Goal: Task Accomplishment & Management: Use online tool/utility

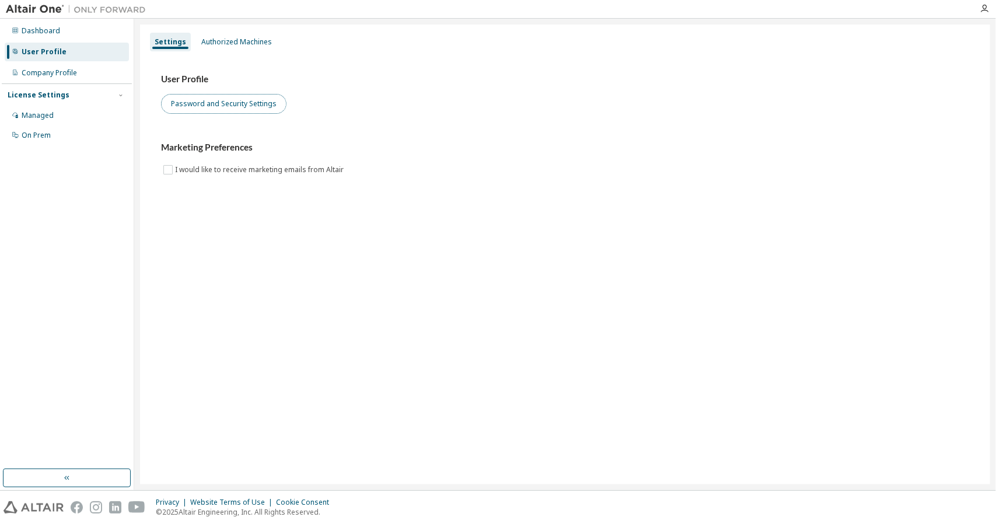
click at [222, 105] on button "Password and Security Settings" at bounding box center [224, 104] width 126 height 20
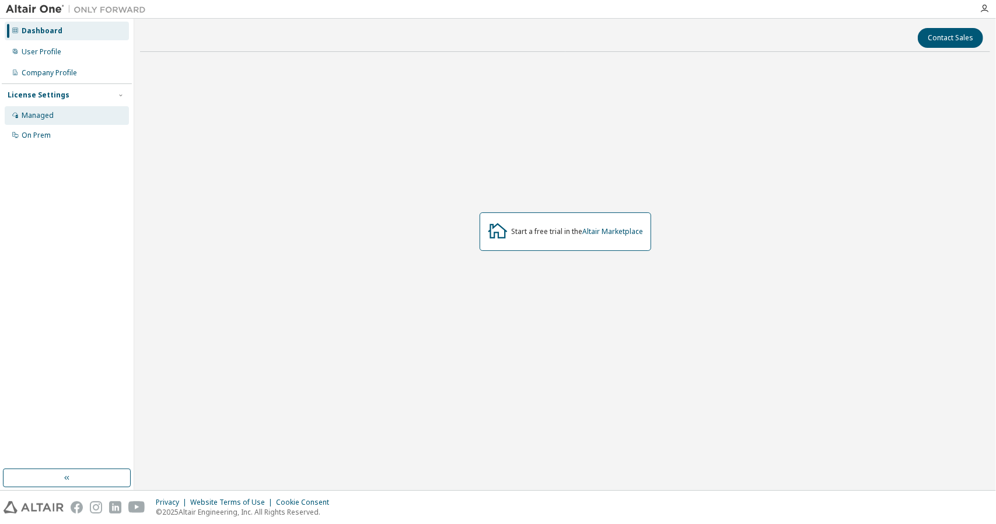
click at [49, 120] on div "Managed" at bounding box center [67, 115] width 124 height 19
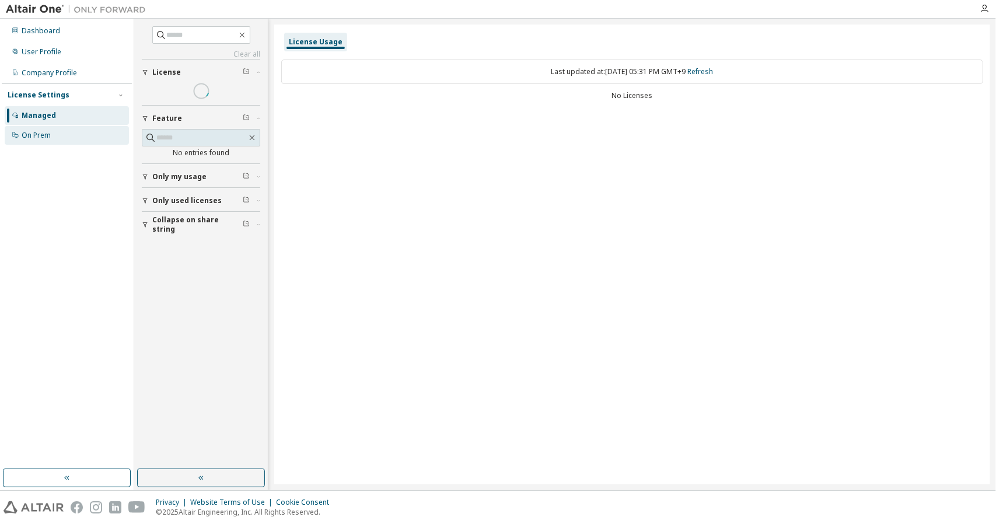
click at [45, 136] on div "On Prem" at bounding box center [36, 135] width 29 height 9
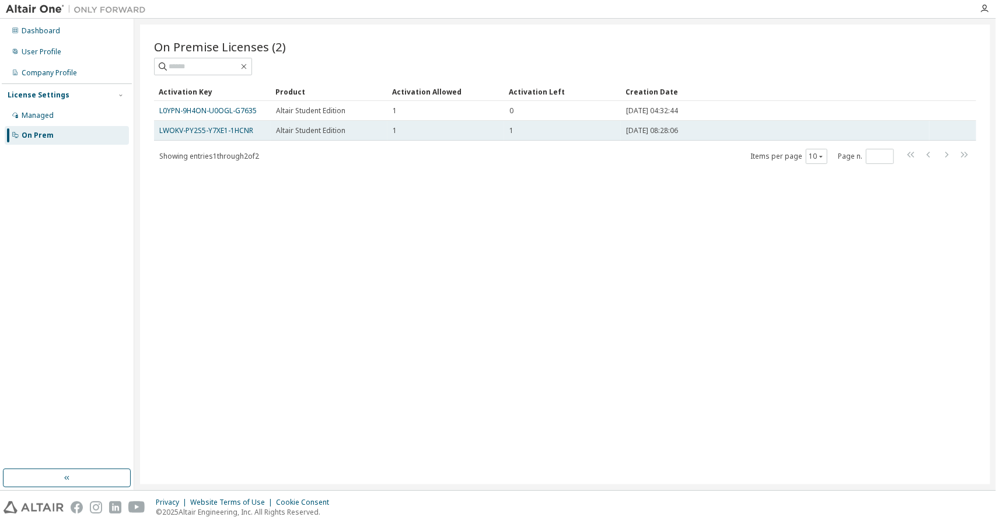
click at [661, 129] on span "[DATE] 08:28:06" at bounding box center [652, 130] width 52 height 9
click at [211, 133] on link "LWOKV-PY2S5-Y7XE1-1HCNR" at bounding box center [206, 131] width 94 height 10
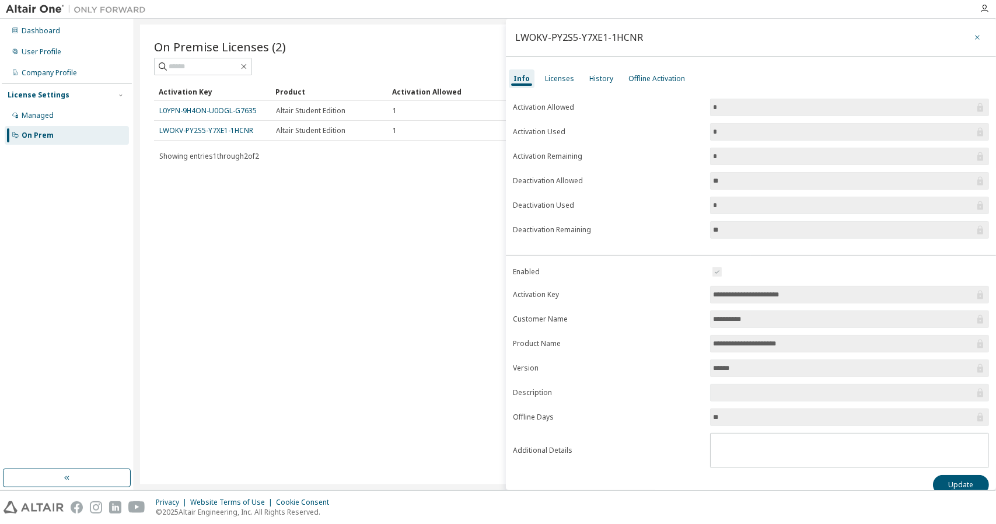
click at [974, 37] on icon "button" at bounding box center [978, 37] width 8 height 9
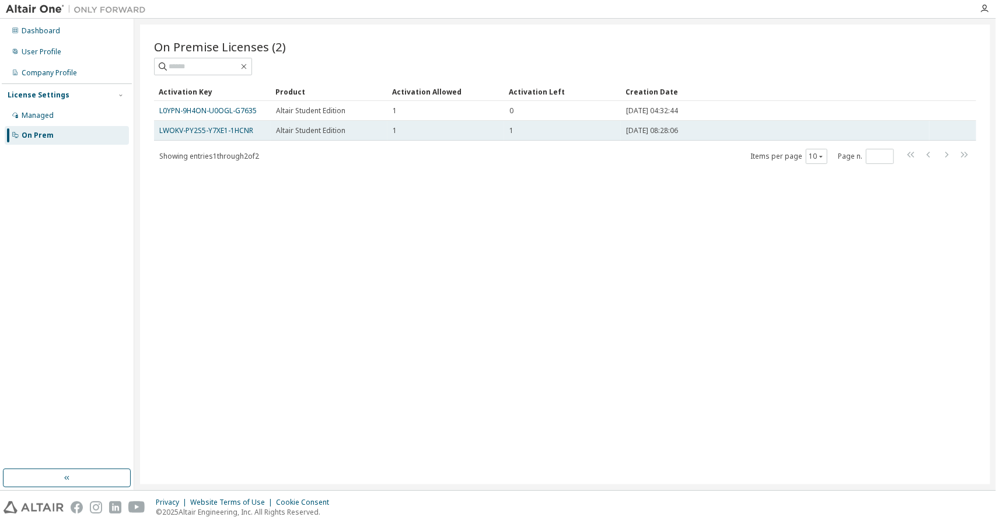
click at [346, 131] on span "Altair Student Edition" at bounding box center [310, 130] width 69 height 9
click at [743, 130] on div "2025-09-09 08:28:06" at bounding box center [775, 130] width 298 height 9
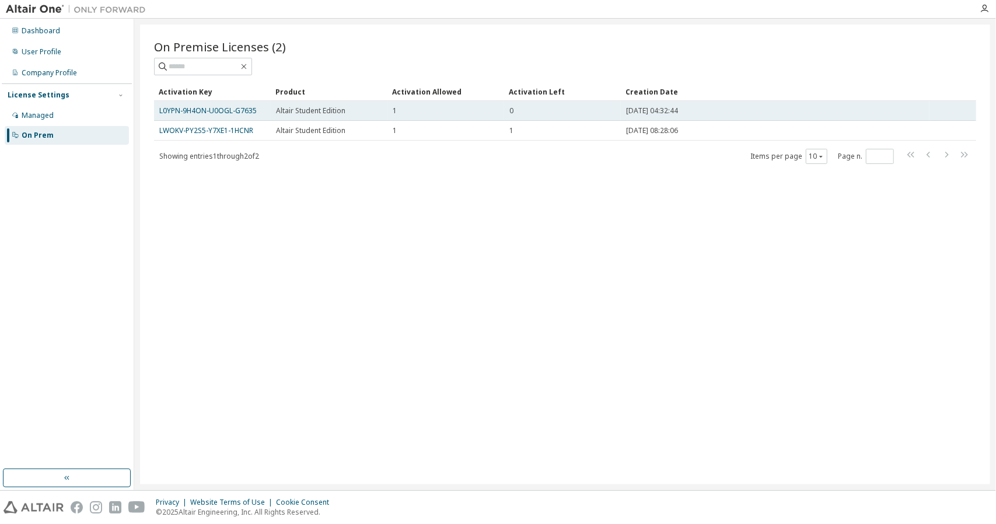
click at [753, 110] on div "2024-09-09 04:32:44" at bounding box center [775, 110] width 298 height 9
drag, startPoint x: 653, startPoint y: 116, endPoint x: 728, endPoint y: 116, distance: 75.9
click at [727, 116] on td "2024-09-09 04:32:44" at bounding box center [775, 111] width 309 height 20
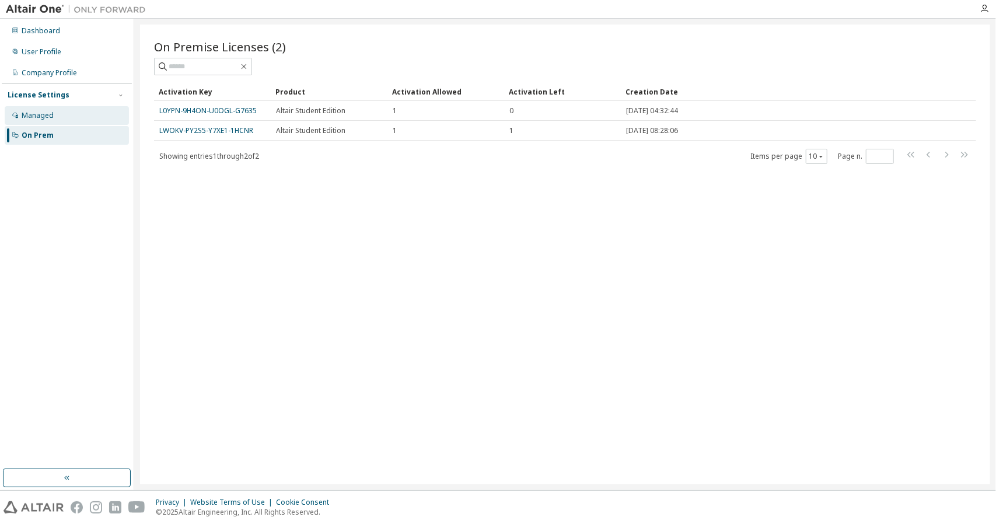
click at [49, 116] on div "Managed" at bounding box center [38, 115] width 32 height 9
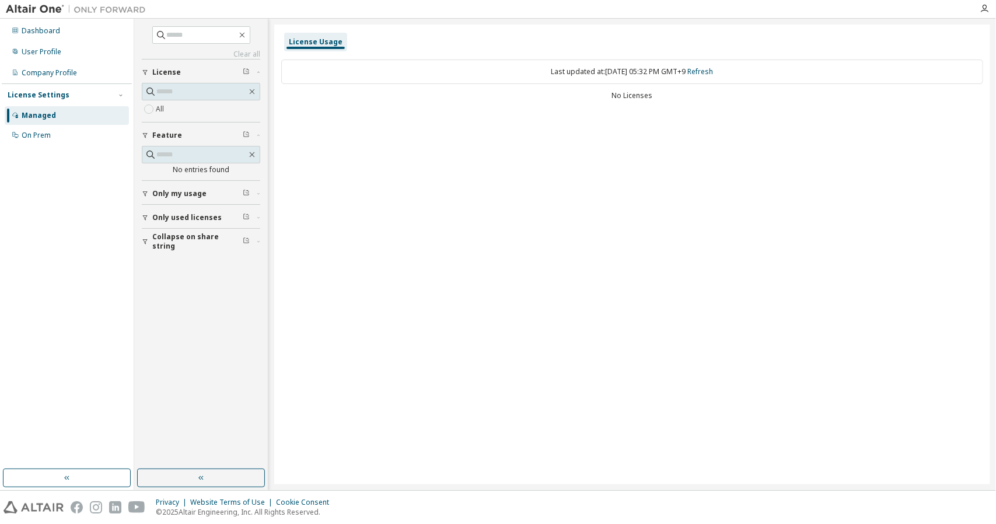
click at [452, 78] on div "Last updated at: Tue 2025-09-09 05:32 PM GMT+9 Refresh" at bounding box center [632, 72] width 702 height 25
drag, startPoint x: 568, startPoint y: 68, endPoint x: 640, endPoint y: 72, distance: 72.5
click at [640, 72] on div "Last updated at: Tue 2025-09-09 05:32 PM GMT+9 Refresh" at bounding box center [632, 72] width 702 height 25
click at [650, 119] on div "License Usage Last updated at: Tue 2025-09-09 05:32 PM GMT+9 Refresh No Licenses" at bounding box center [632, 255] width 716 height 460
click at [205, 191] on div "Only my usage" at bounding box center [204, 193] width 104 height 9
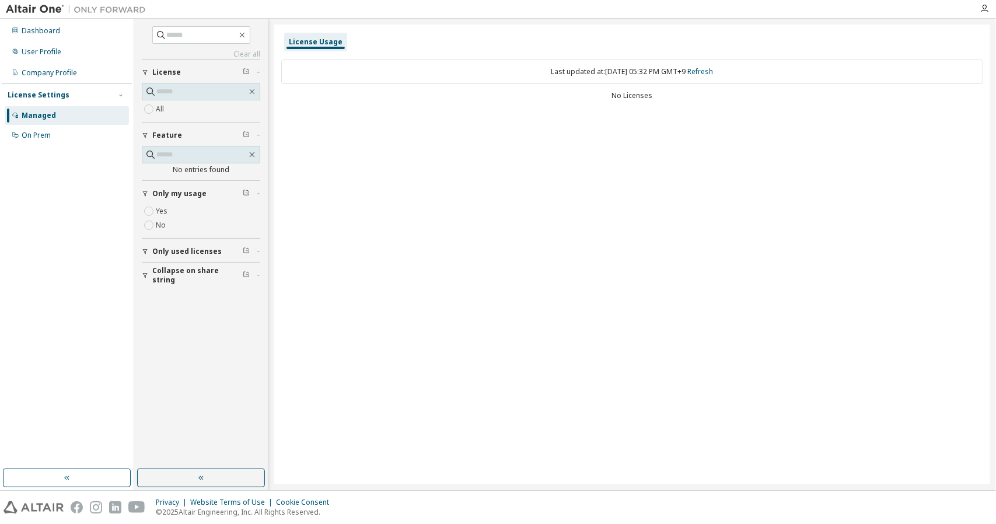
click at [161, 211] on label "Yes" at bounding box center [163, 211] width 14 height 14
click at [167, 113] on div "All" at bounding box center [201, 109] width 118 height 14
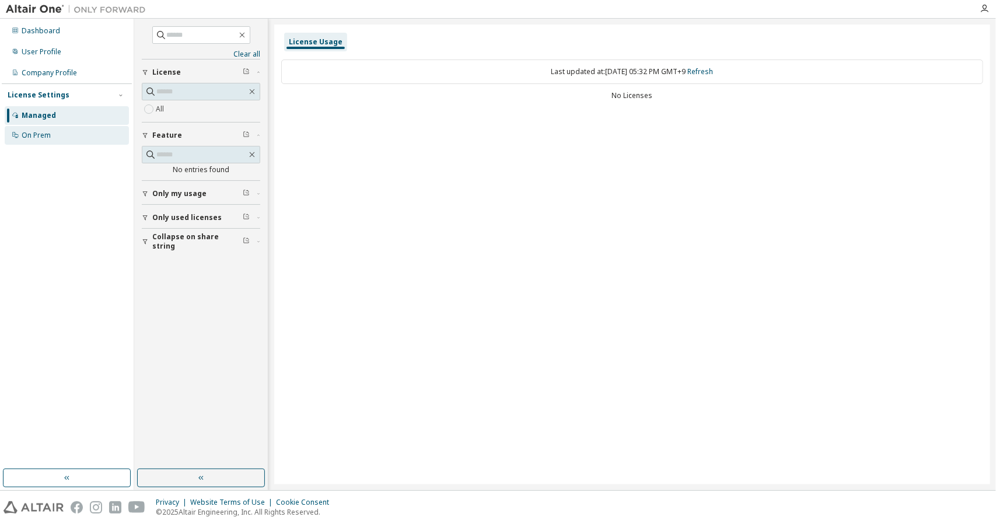
click at [59, 141] on div "On Prem" at bounding box center [67, 135] width 124 height 19
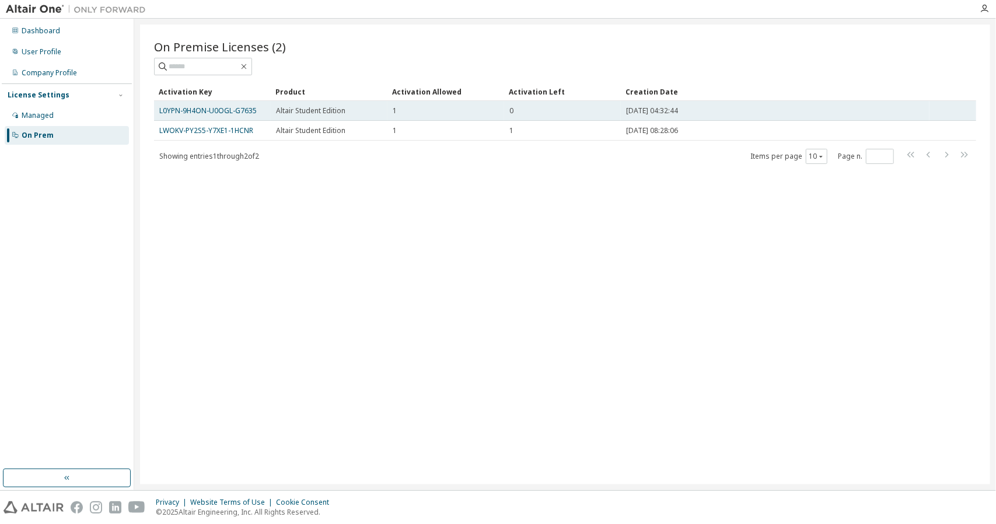
click at [742, 117] on td "2024-09-09 04:32:44" at bounding box center [775, 111] width 309 height 20
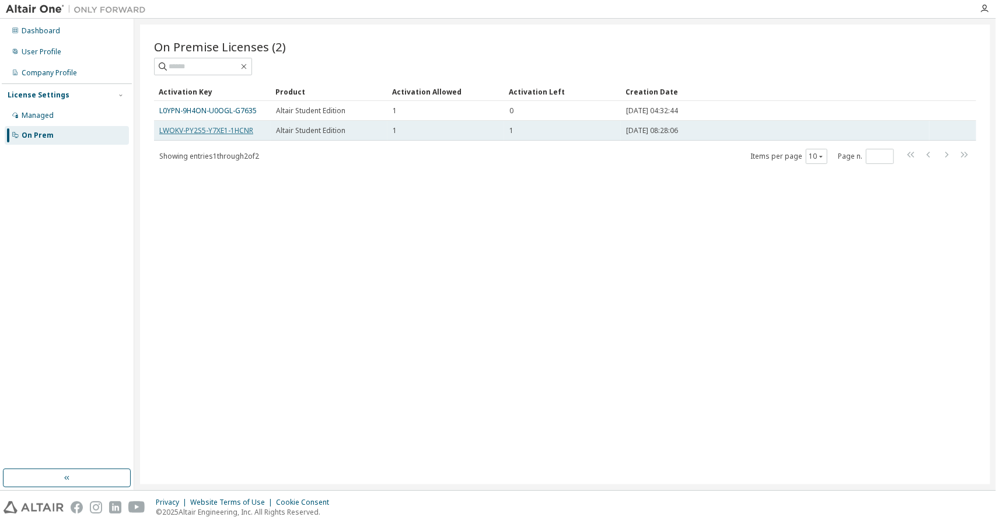
click at [225, 131] on link "LWOKV-PY2S5-Y7XE1-1HCNR" at bounding box center [206, 131] width 94 height 10
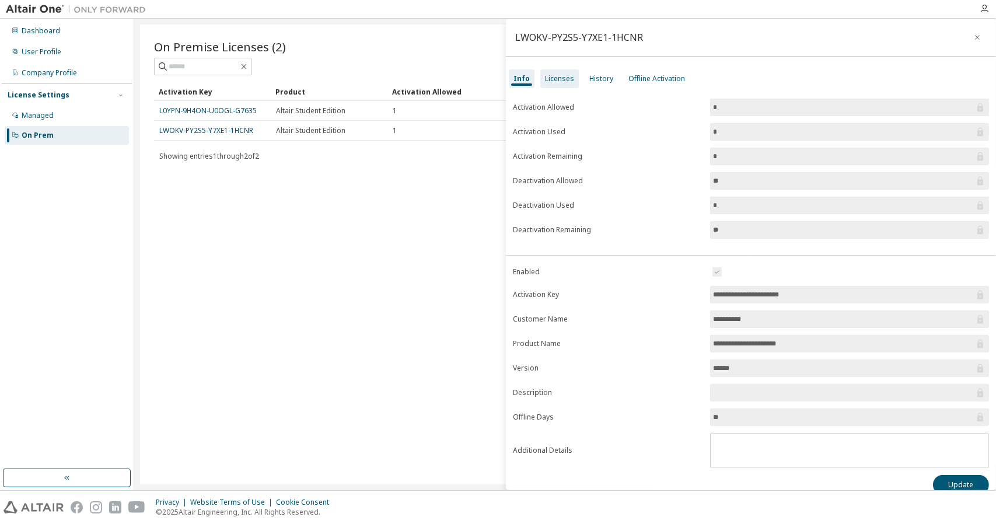
click at [553, 75] on div "Licenses" at bounding box center [559, 78] width 29 height 9
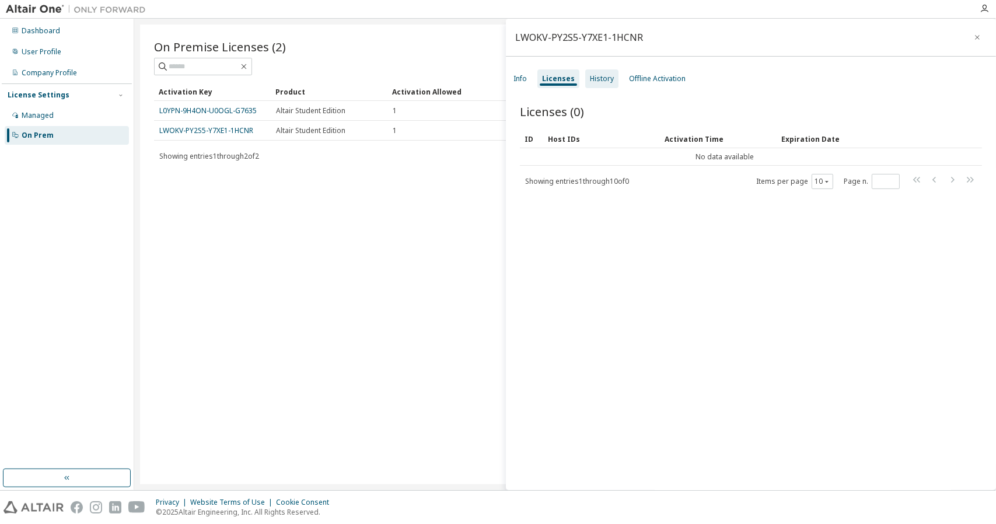
click at [606, 80] on div "History" at bounding box center [602, 78] width 24 height 9
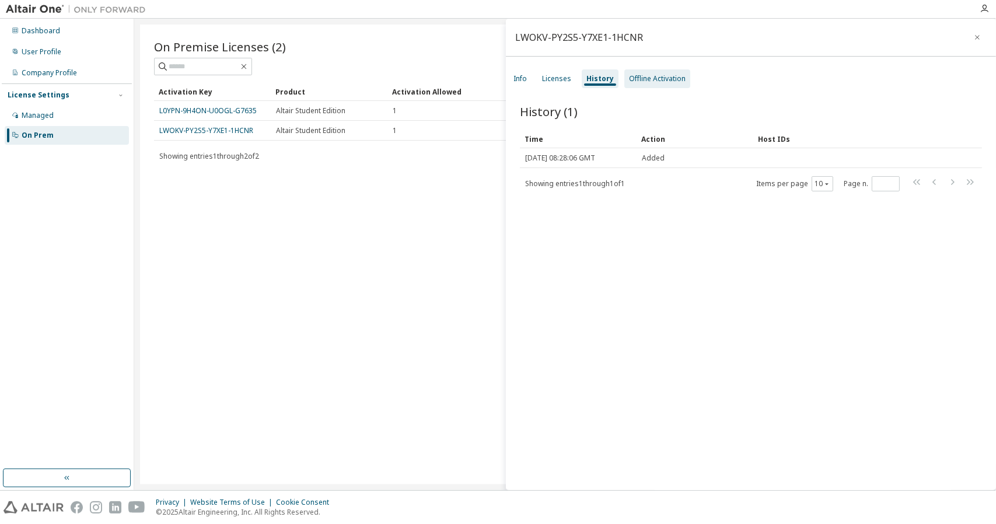
click at [646, 75] on div "Offline Activation" at bounding box center [657, 78] width 57 height 9
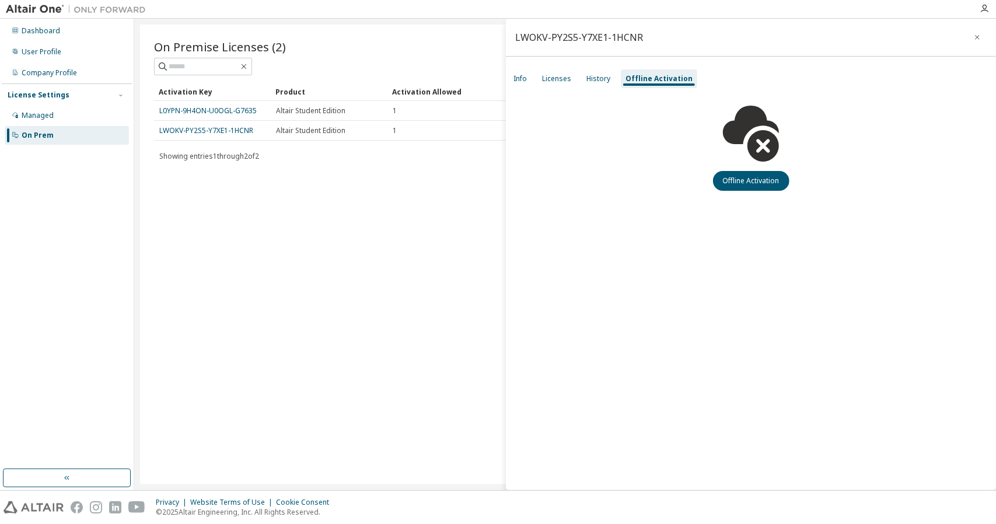
click at [577, 78] on div "Info Licenses History Offline Activation" at bounding box center [751, 78] width 490 height 21
click at [588, 76] on div "History" at bounding box center [599, 78] width 24 height 9
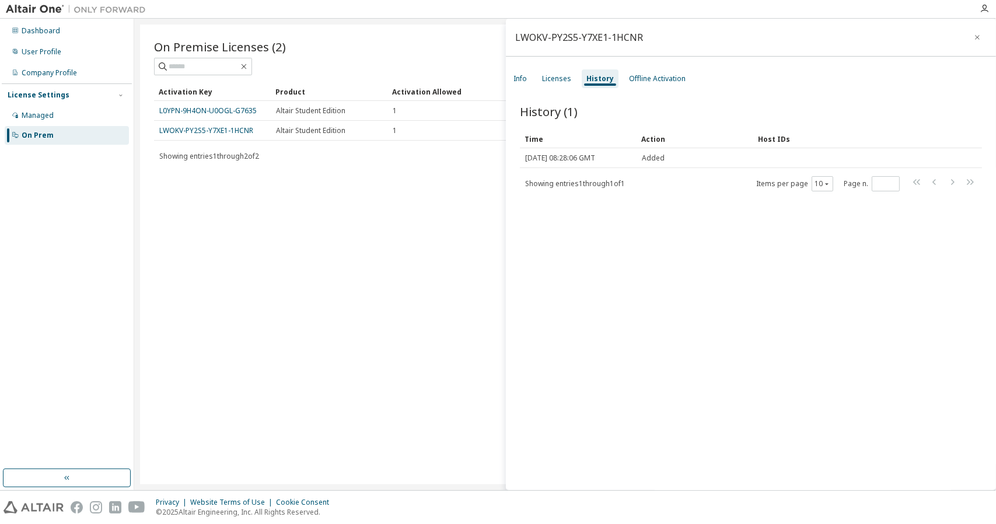
click at [532, 80] on div "Info Licenses History Offline Activation" at bounding box center [751, 78] width 490 height 21
click at [515, 80] on div "Info" at bounding box center [520, 78] width 13 height 9
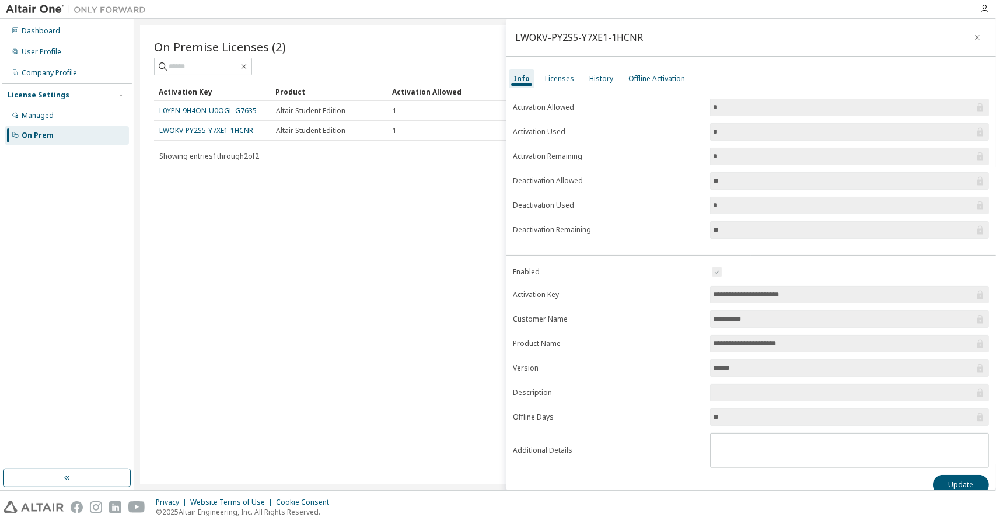
click at [406, 231] on div "On Premise Licenses (2) Clear Load Save Save As Field Operator Value Select fil…" at bounding box center [565, 255] width 850 height 460
click at [305, 234] on div "On Premise Licenses (2) Clear Load Save Save As Field Operator Value Select fil…" at bounding box center [565, 255] width 850 height 460
click at [783, 294] on input "**********" at bounding box center [844, 295] width 262 height 12
click at [832, 289] on input "**********" at bounding box center [844, 295] width 262 height 12
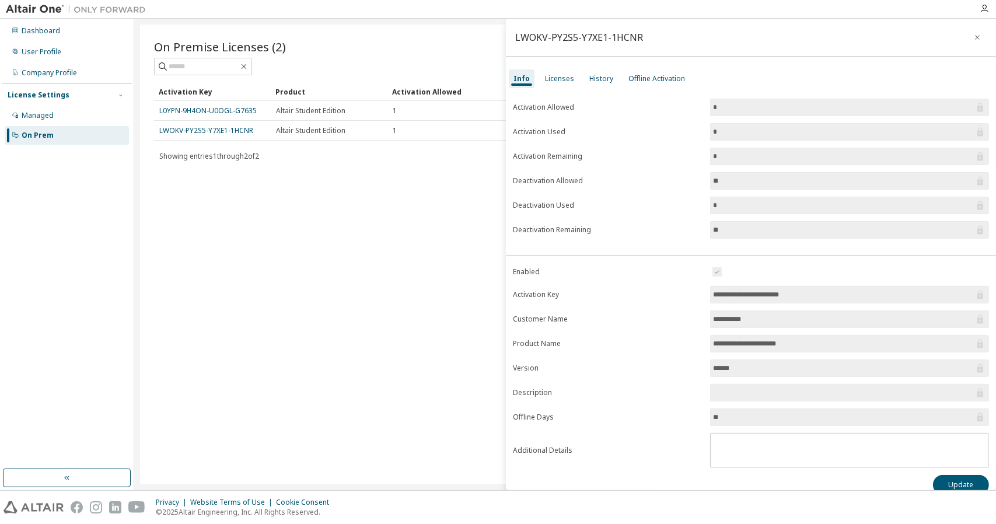
drag, startPoint x: 820, startPoint y: 291, endPoint x: 703, endPoint y: 291, distance: 116.7
click at [703, 291] on form "**********" at bounding box center [751, 366] width 476 height 203
click at [302, 193] on div "On Premise Licenses (2) Clear Load Save Save As Field Operator Value Select fil…" at bounding box center [565, 255] width 850 height 460
click at [974, 34] on icon "button" at bounding box center [978, 37] width 8 height 9
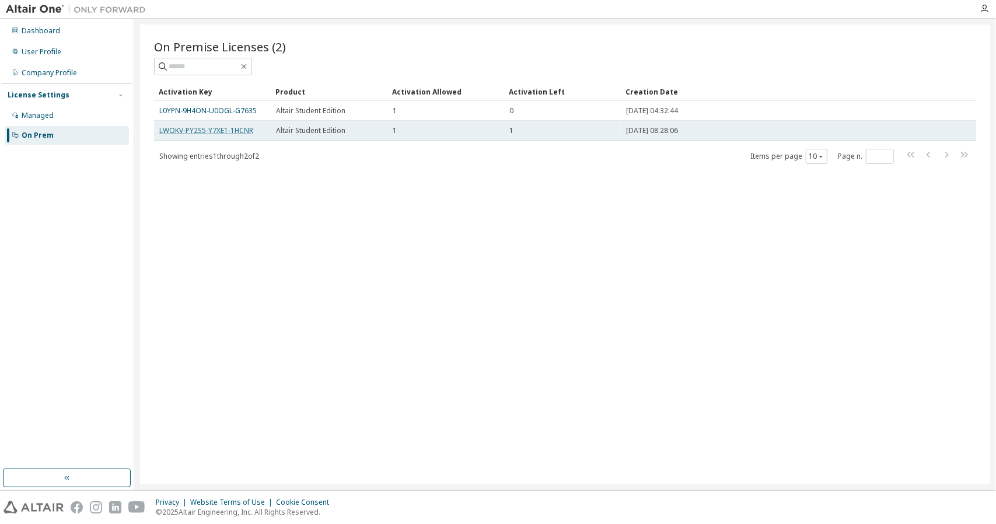
click at [240, 131] on link "LWOKV-PY2S5-Y7XE1-1HCNR" at bounding box center [206, 131] width 94 height 10
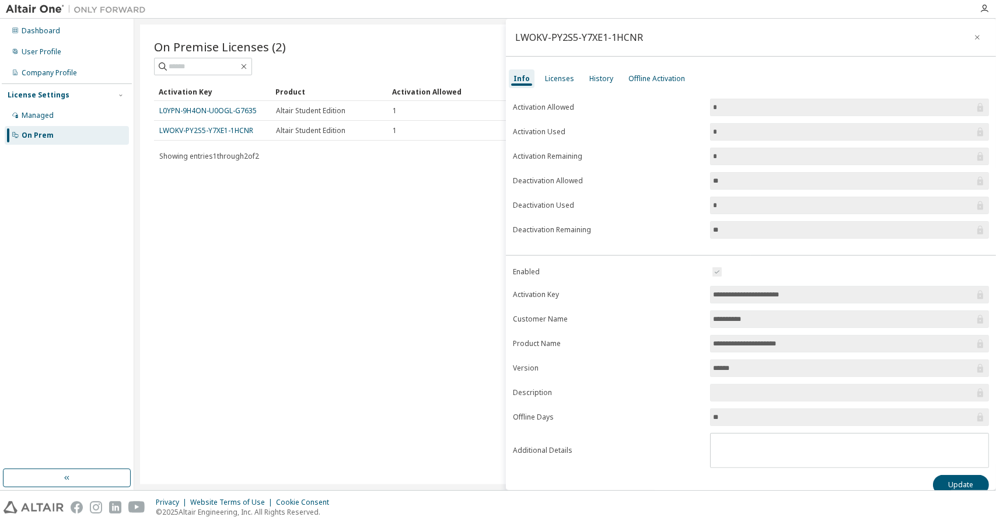
click at [792, 289] on input "**********" at bounding box center [844, 295] width 262 height 12
click at [727, 273] on span at bounding box center [849, 272] width 279 height 14
click at [750, 297] on input "**********" at bounding box center [844, 295] width 262 height 12
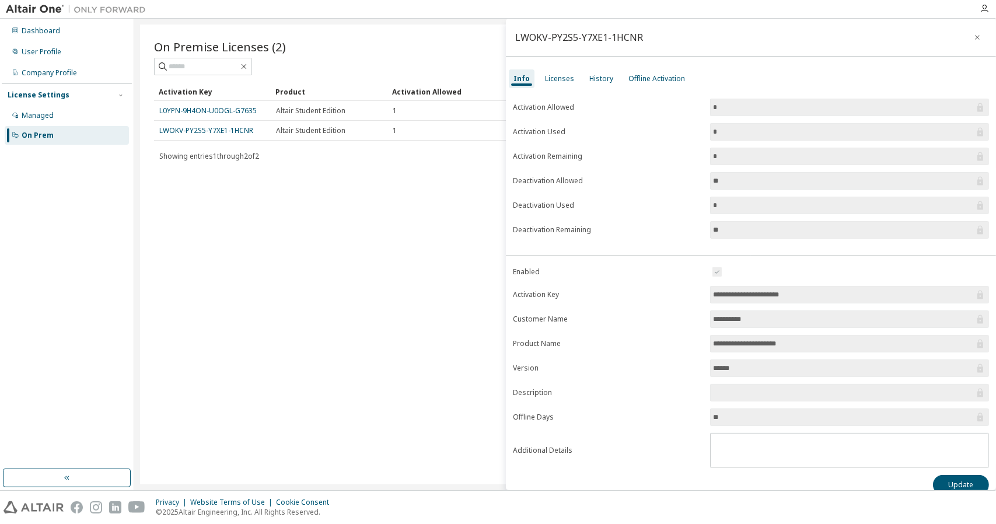
click at [750, 297] on input "**********" at bounding box center [844, 295] width 262 height 12
click at [327, 278] on div "On Premise Licenses (2) Clear Load Save Save As Field Operator Value Select fil…" at bounding box center [565, 255] width 850 height 460
click at [237, 107] on link "L0YPN-9H4ON-U0OGL-G7635" at bounding box center [207, 111] width 97 height 10
click at [237, 128] on link "LWOKV-PY2S5-Y7XE1-1HCNR" at bounding box center [206, 131] width 94 height 10
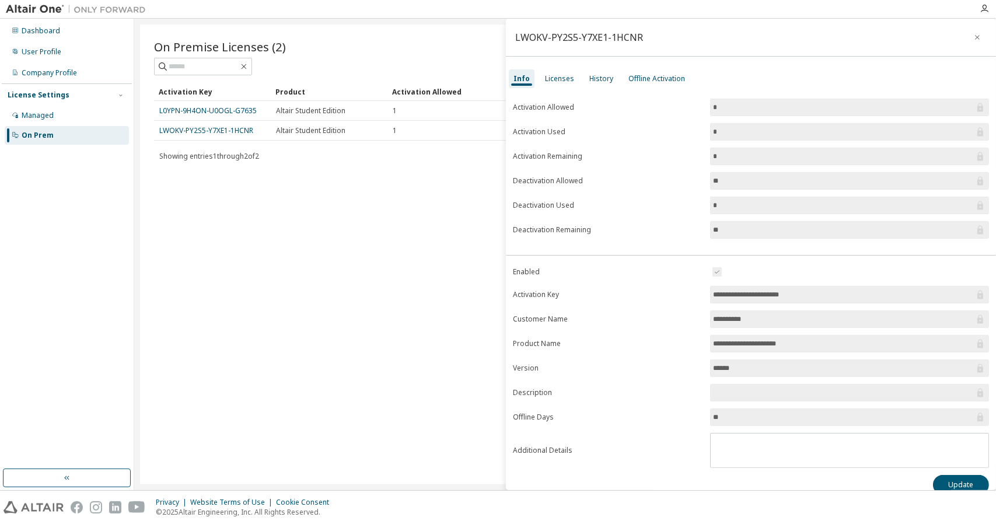
click at [404, 234] on div "On Premise Licenses (2) Clear Load Save Save As Field Operator Value Select fil…" at bounding box center [565, 255] width 850 height 460
click at [590, 76] on div "History" at bounding box center [602, 78] width 24 height 9
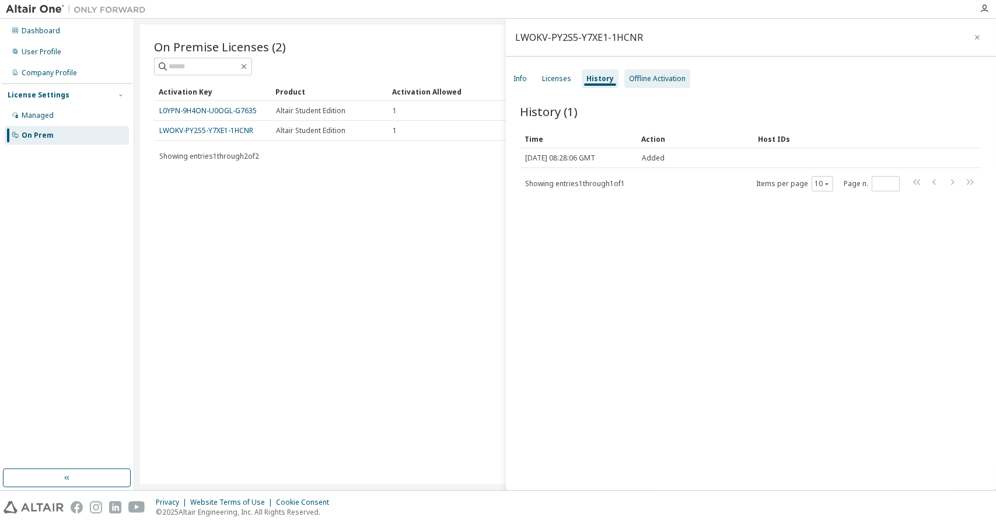
click at [638, 75] on div "Offline Activation" at bounding box center [657, 78] width 57 height 9
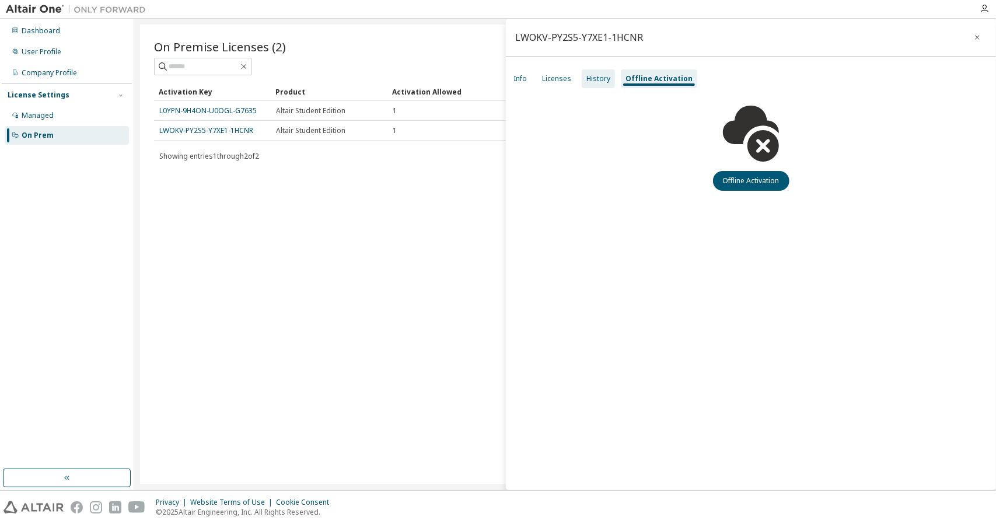
click at [594, 79] on div "History" at bounding box center [599, 78] width 24 height 9
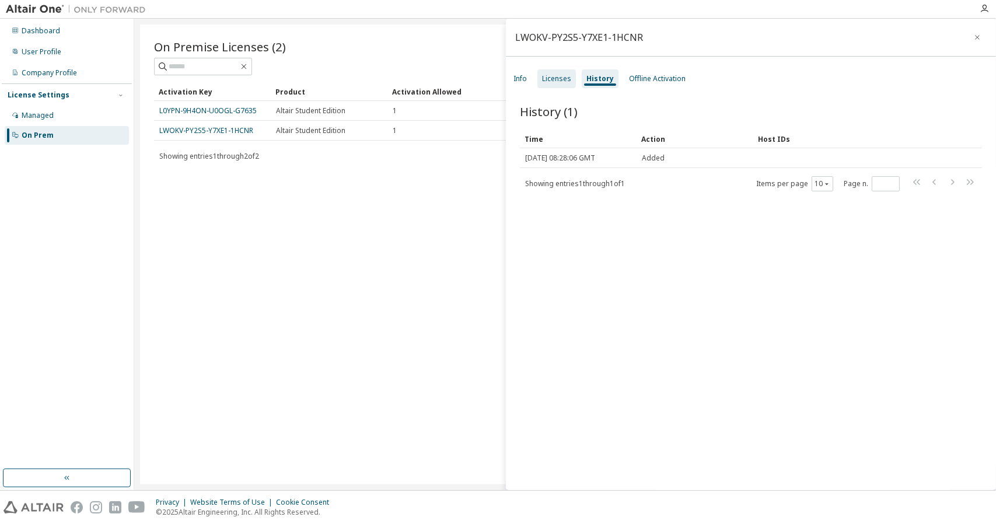
click at [559, 78] on div "Licenses" at bounding box center [556, 78] width 29 height 9
click at [527, 79] on div "Info" at bounding box center [520, 78] width 13 height 9
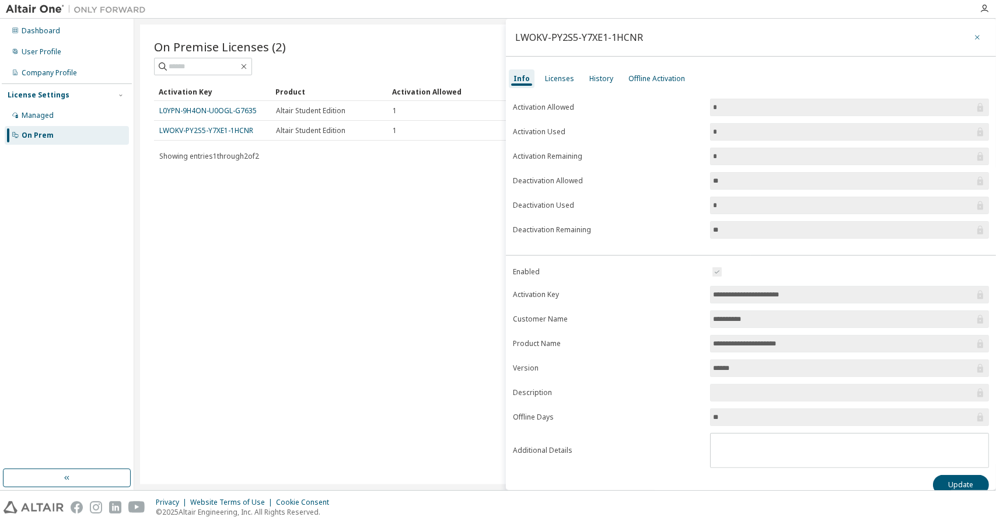
click at [974, 39] on icon "button" at bounding box center [978, 37] width 8 height 9
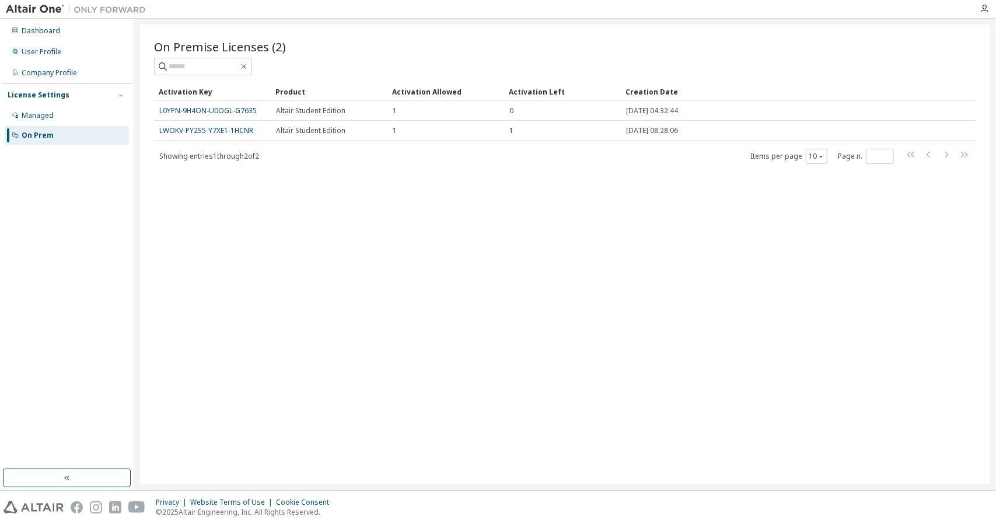
click at [702, 183] on div "On Premise Licenses (2) Clear Load Save Save As Field Operator Value Select fil…" at bounding box center [565, 255] width 850 height 460
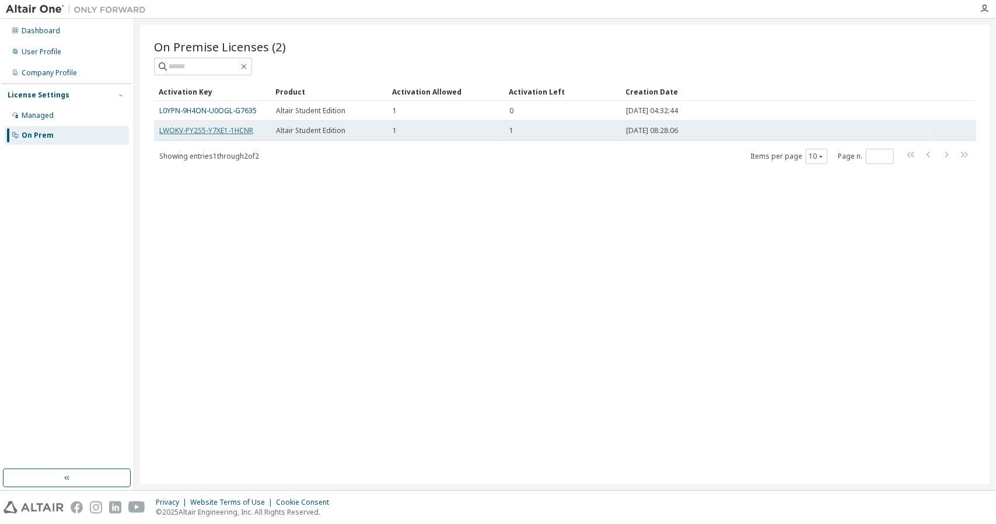
click at [238, 130] on link "LWOKV-PY2S5-Y7XE1-1HCNR" at bounding box center [206, 131] width 94 height 10
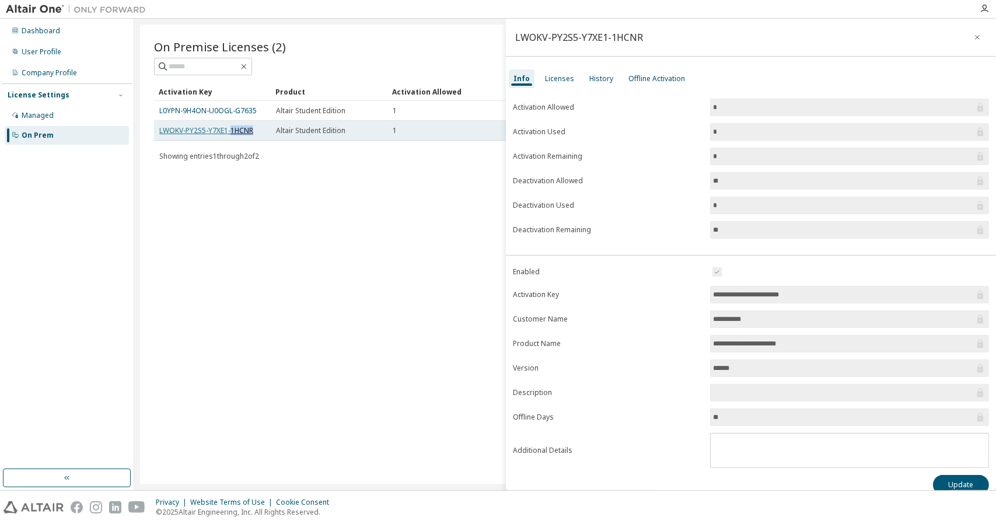
click at [238, 130] on link "LWOKV-PY2S5-Y7XE1-1HCNR" at bounding box center [206, 131] width 94 height 10
click at [753, 289] on input "**********" at bounding box center [844, 295] width 262 height 12
